Goal: Task Accomplishment & Management: Manage account settings

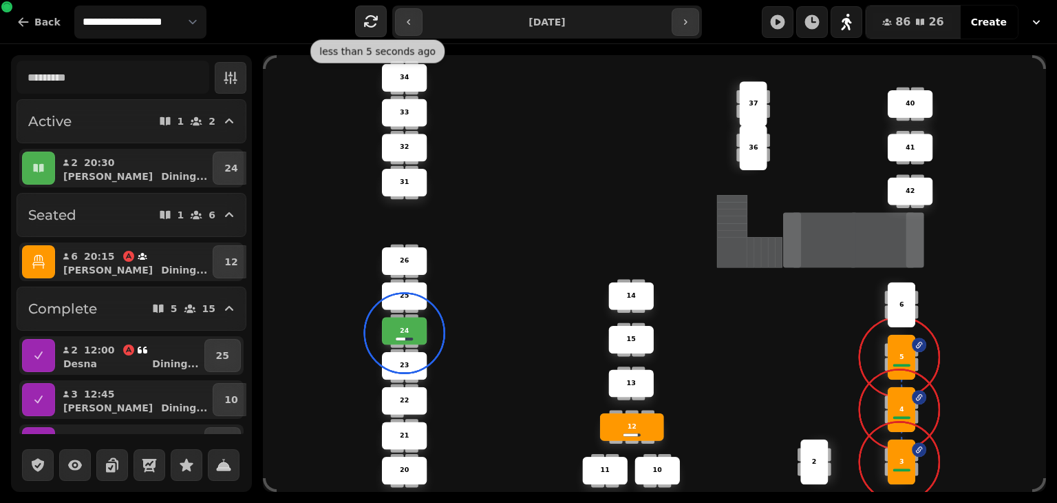
click at [367, 21] on icon "button" at bounding box center [371, 21] width 17 height 17
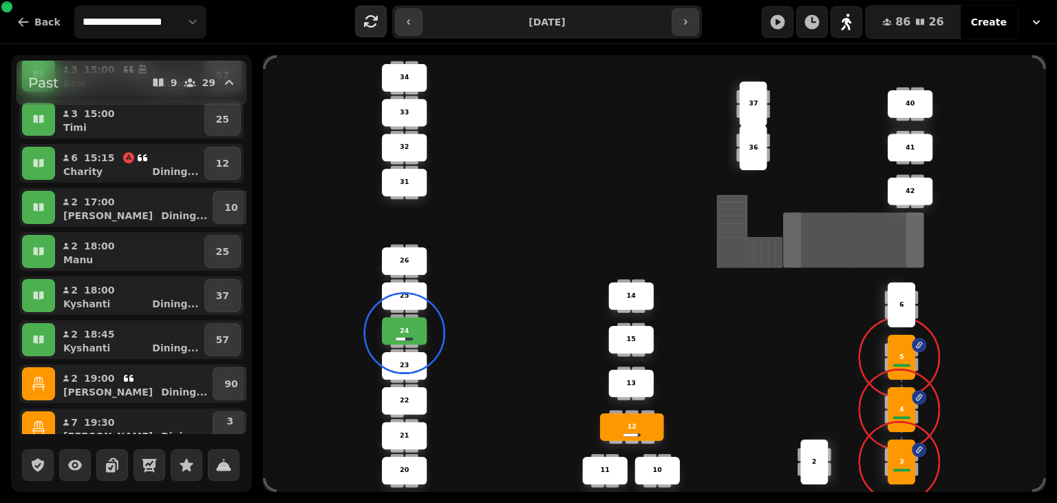
scroll to position [1053, 0]
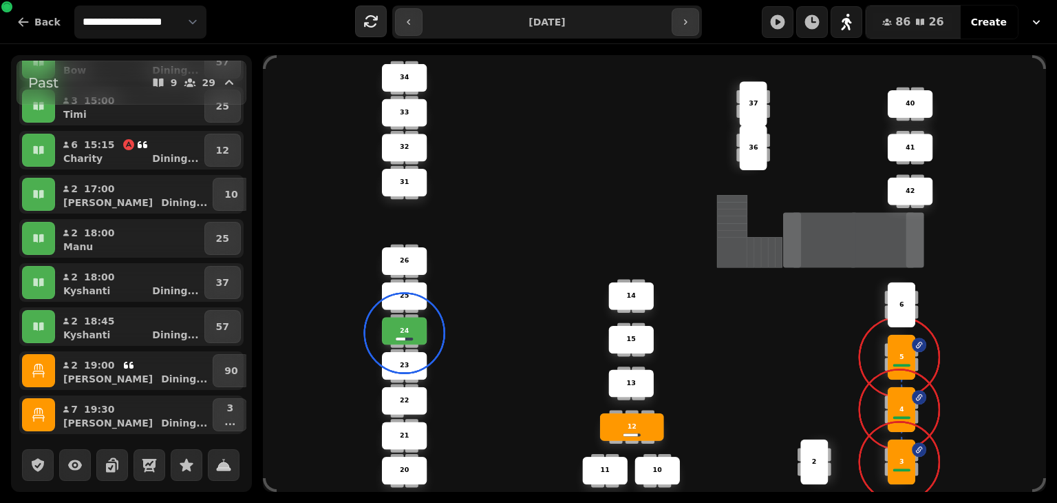
click at [36, 373] on icon "button" at bounding box center [39, 370] width 14 height 14
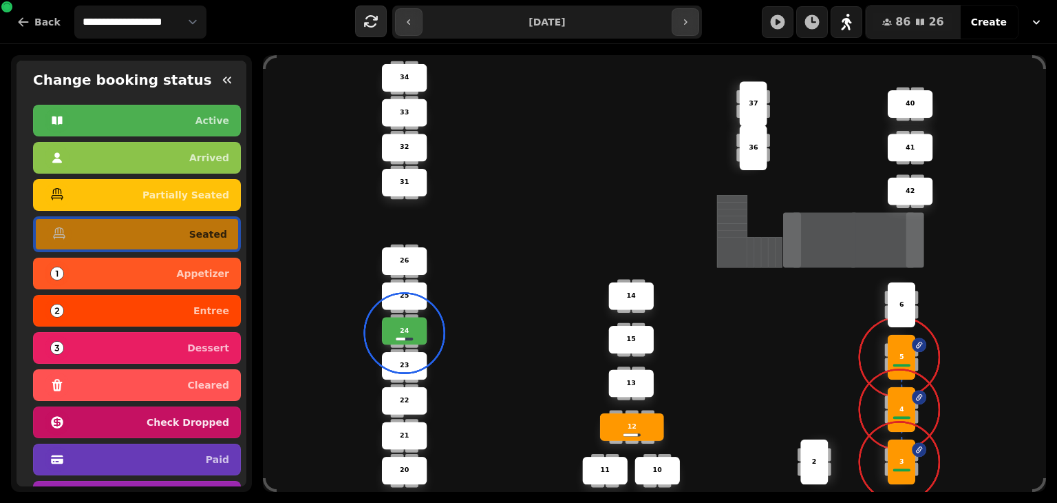
scroll to position [103, 0]
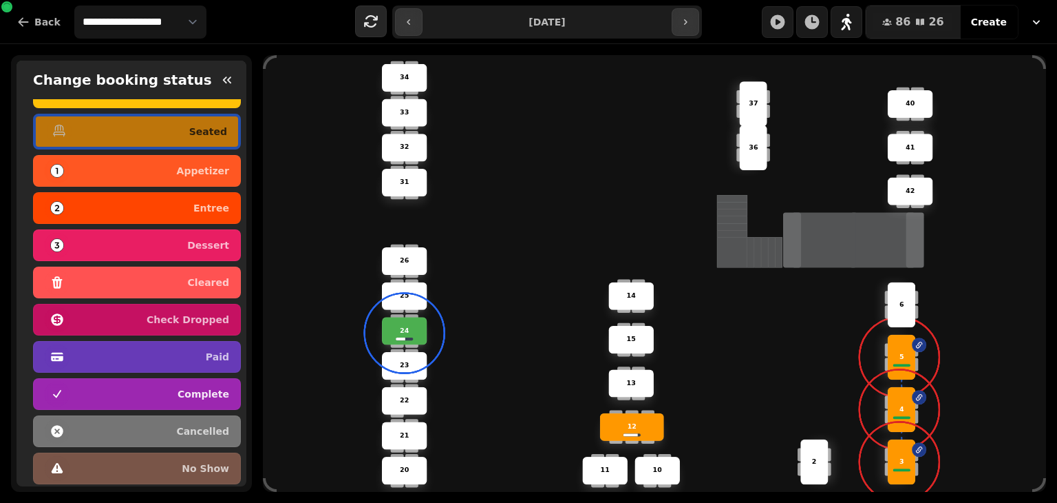
click at [187, 395] on p "complete" at bounding box center [204, 394] width 52 height 10
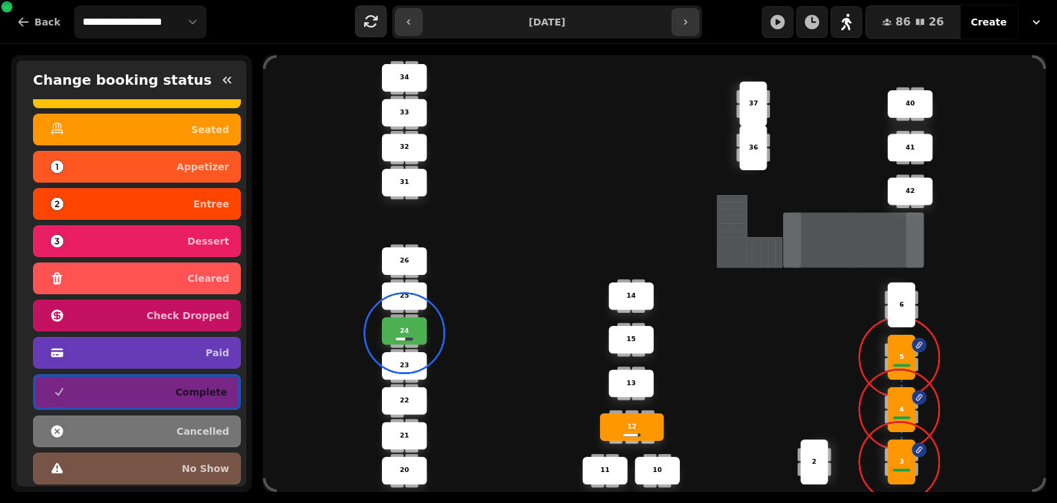
scroll to position [1097, 0]
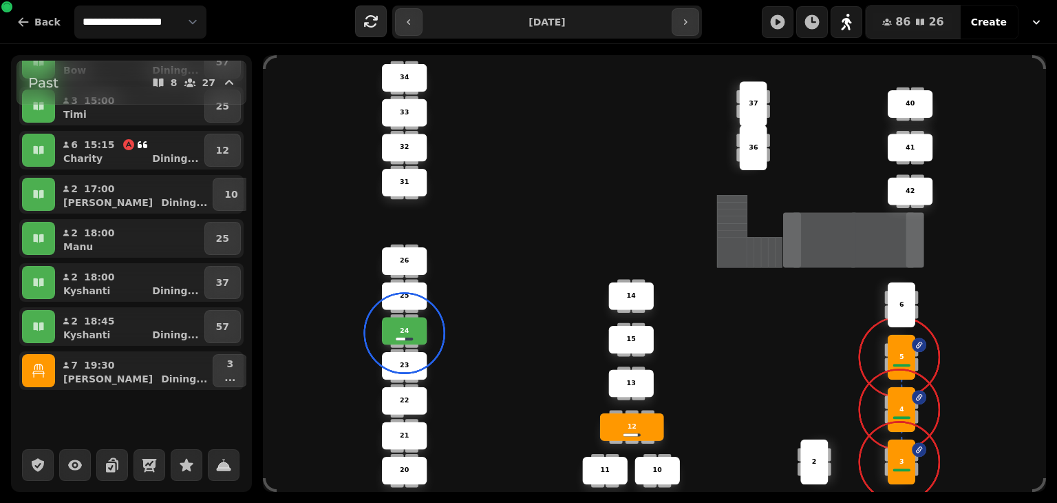
click at [36, 373] on icon "button" at bounding box center [38, 370] width 12 height 14
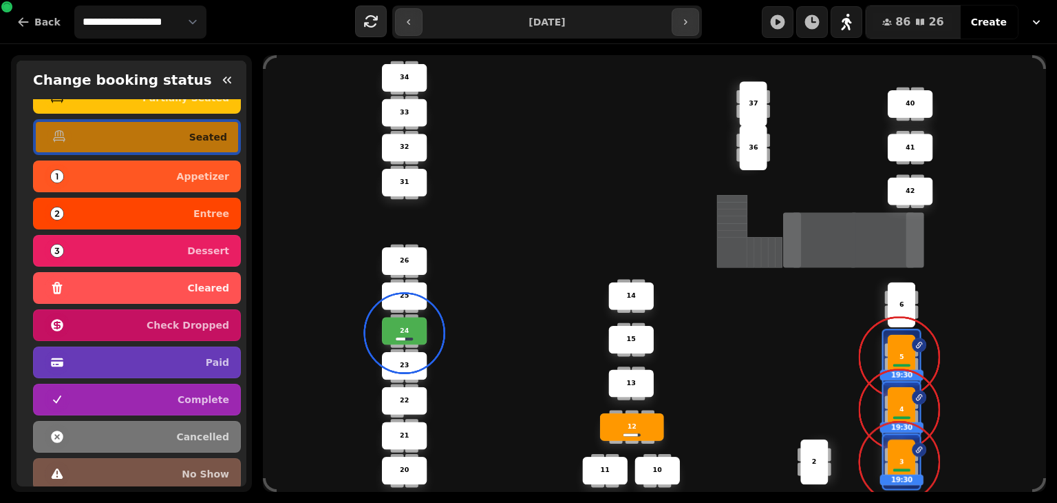
scroll to position [103, 0]
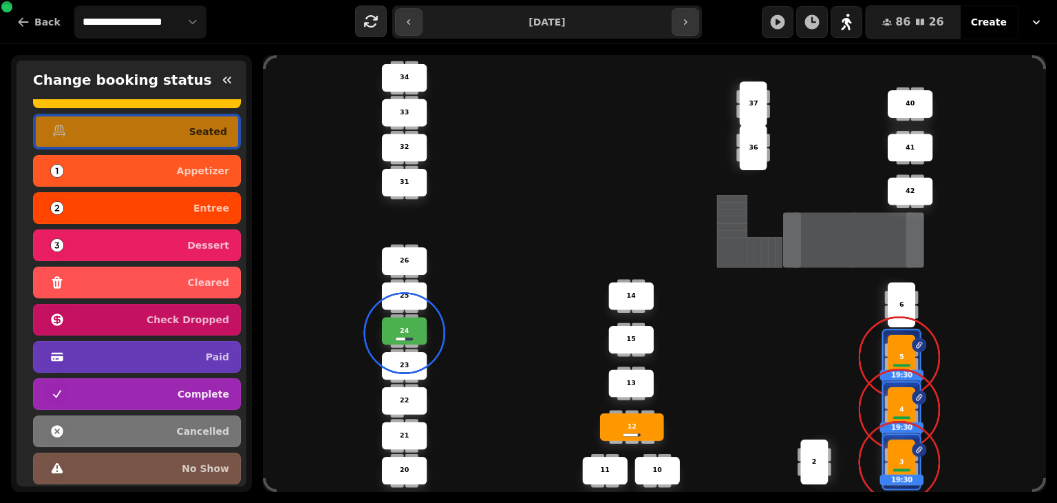
click at [165, 398] on div "complete" at bounding box center [137, 394] width 185 height 22
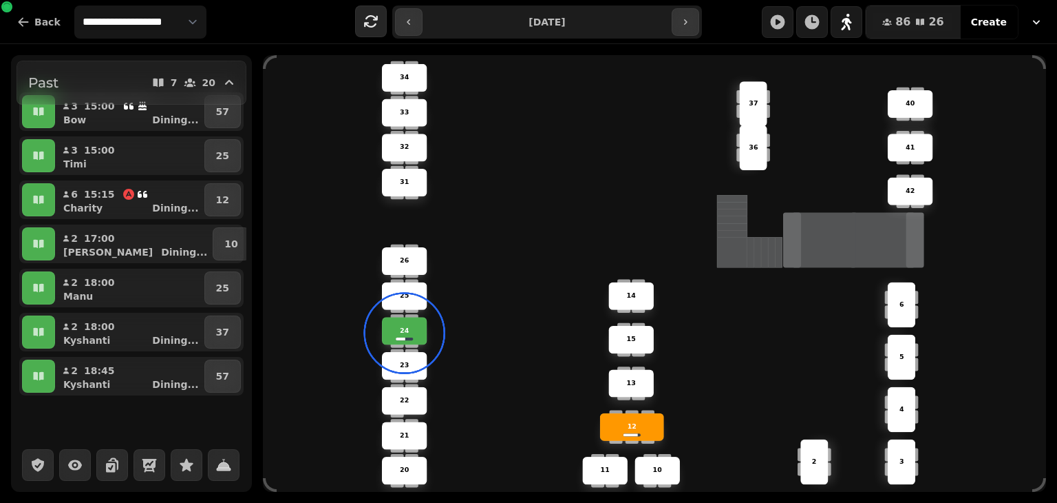
scroll to position [0, 0]
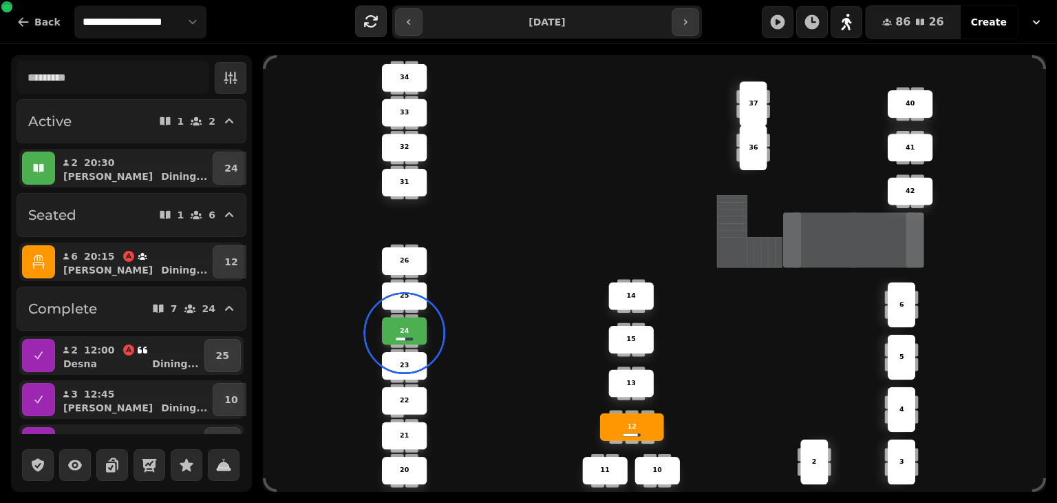
click at [34, 172] on icon "button" at bounding box center [39, 168] width 14 height 14
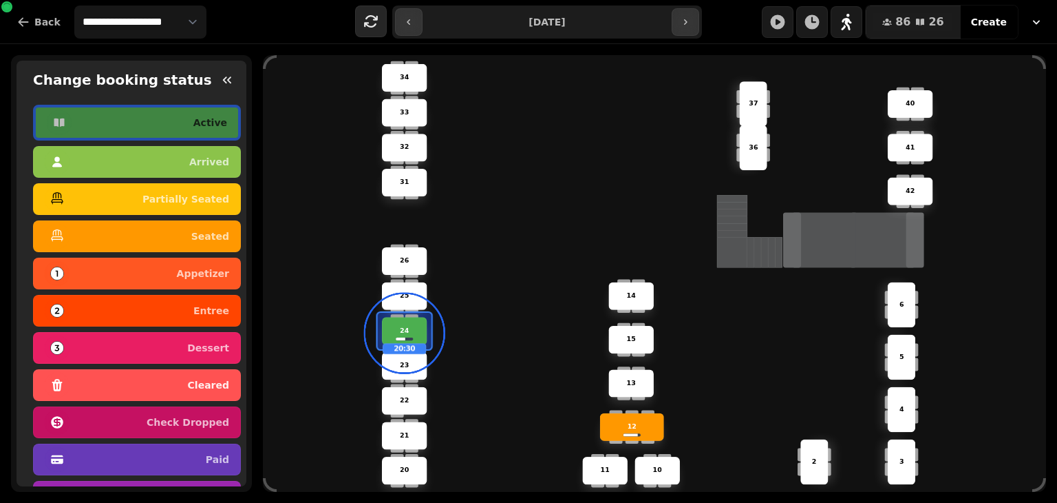
scroll to position [103, 0]
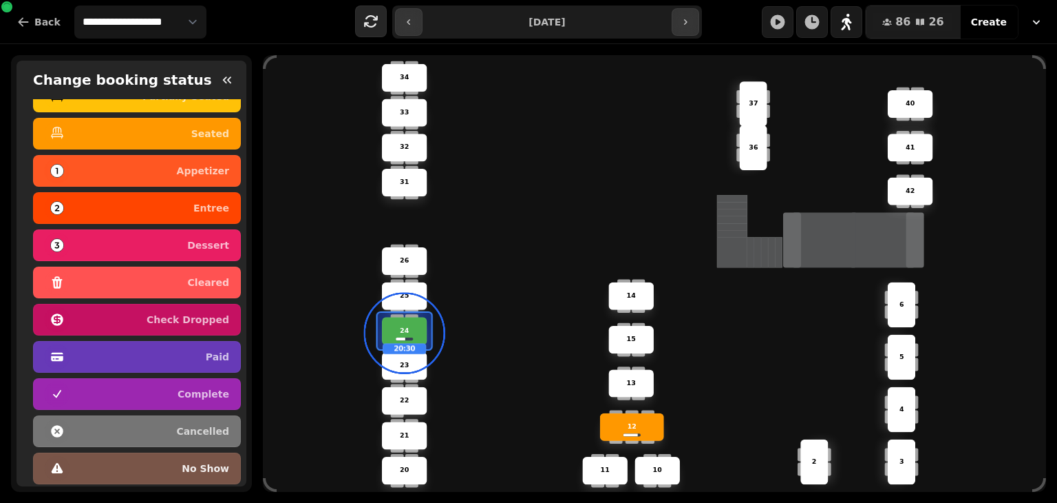
click at [122, 465] on div "no show" at bounding box center [137, 468] width 185 height 22
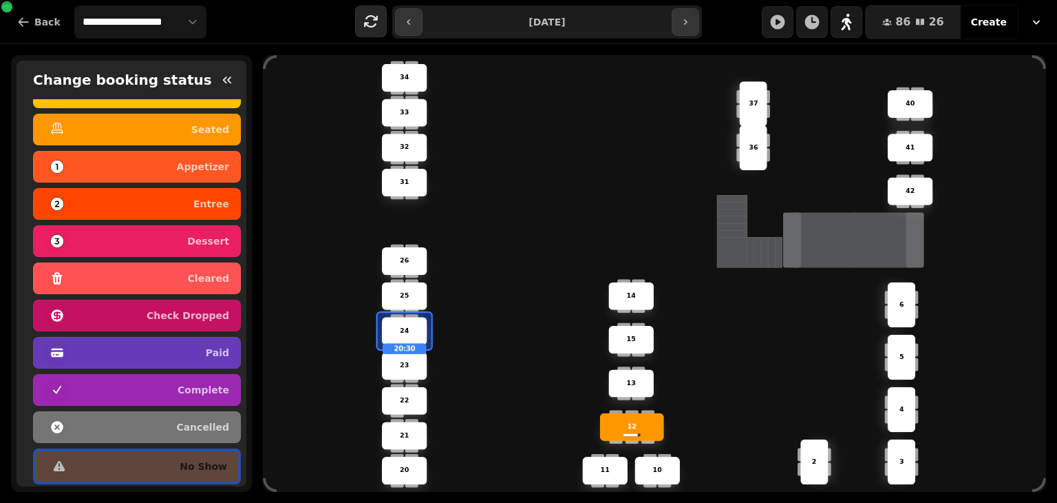
scroll to position [98, 0]
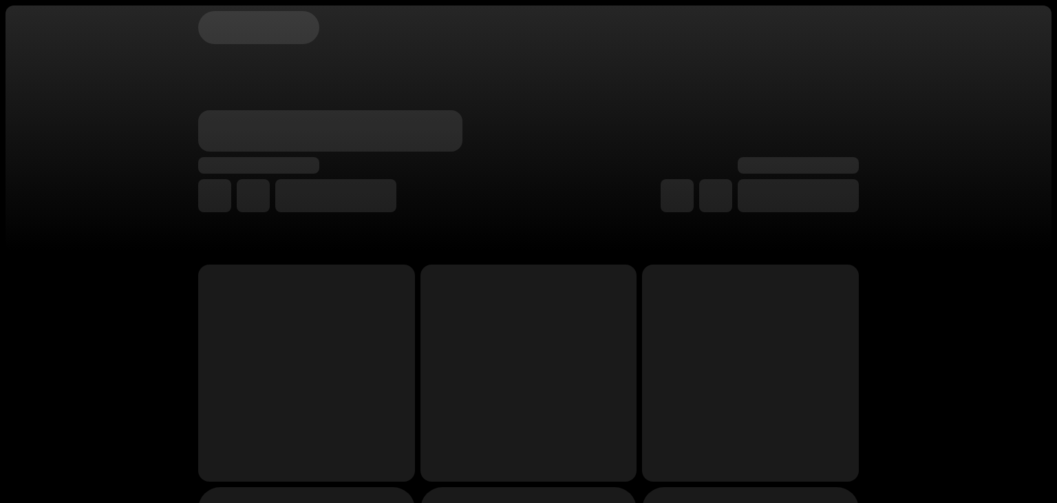
click at [87, 185] on div at bounding box center [529, 128] width 1046 height 245
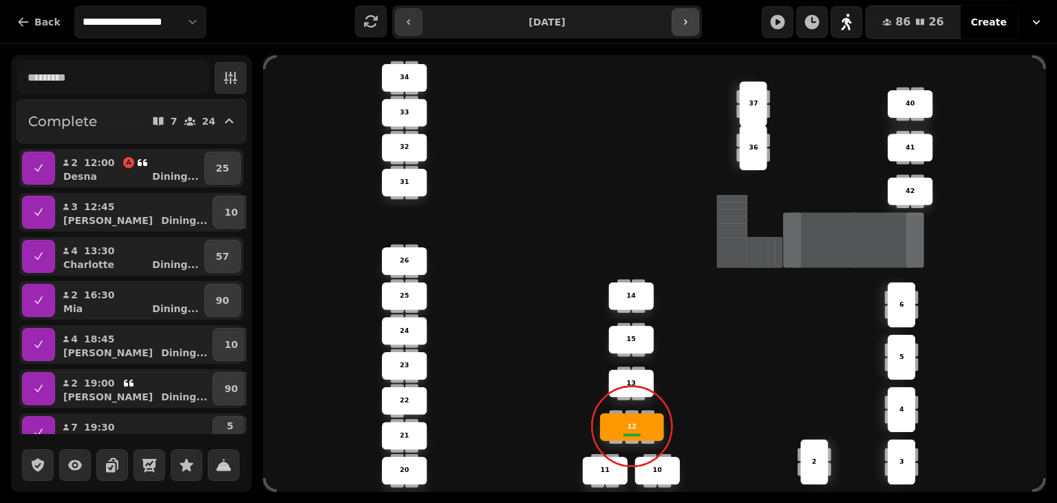
click at [688, 21] on icon "button" at bounding box center [685, 22] width 11 height 11
type input "**********"
